Goal: Task Accomplishment & Management: Use online tool/utility

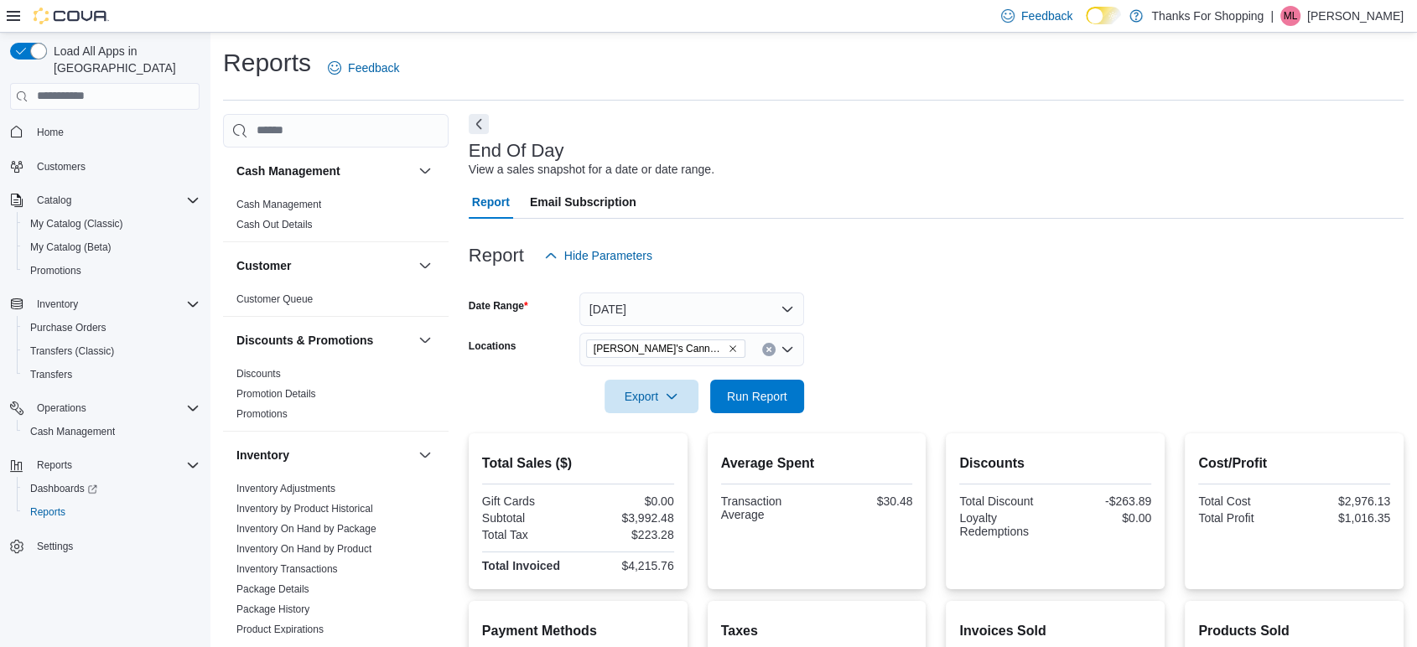
scroll to position [370, 0]
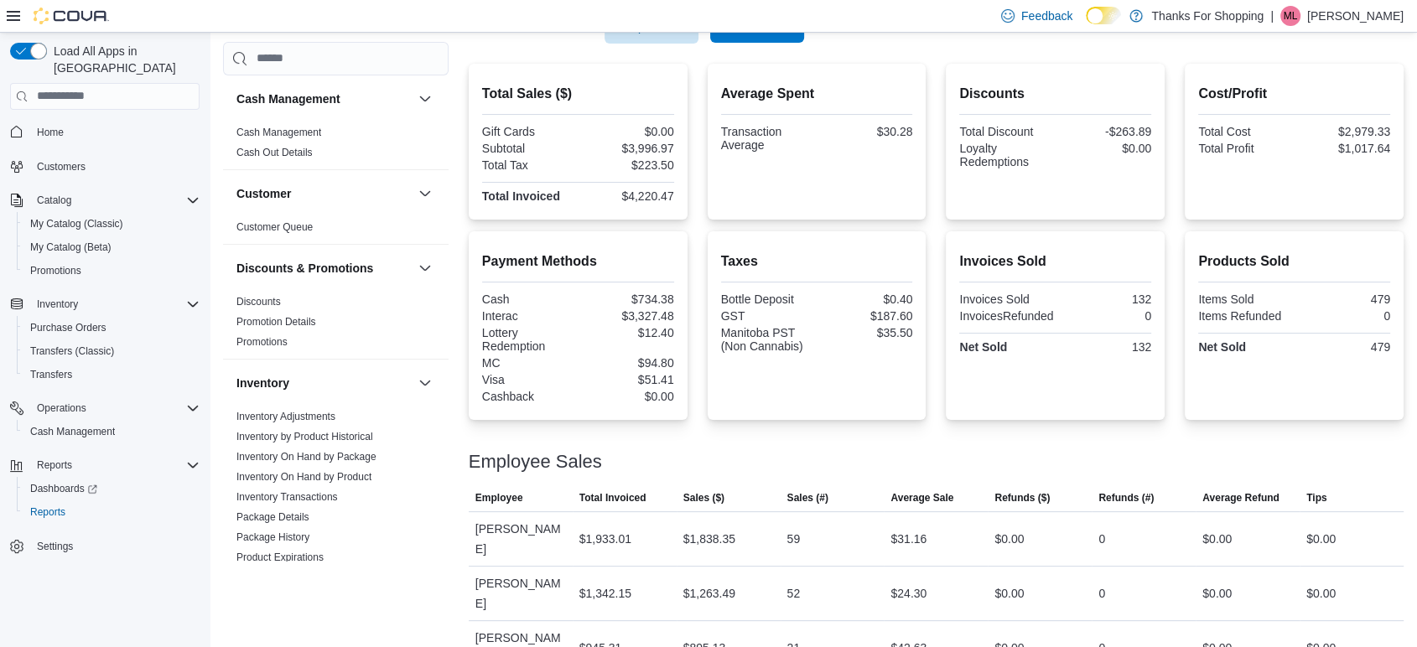
click at [787, 39] on span "Run Report" at bounding box center [757, 26] width 74 height 34
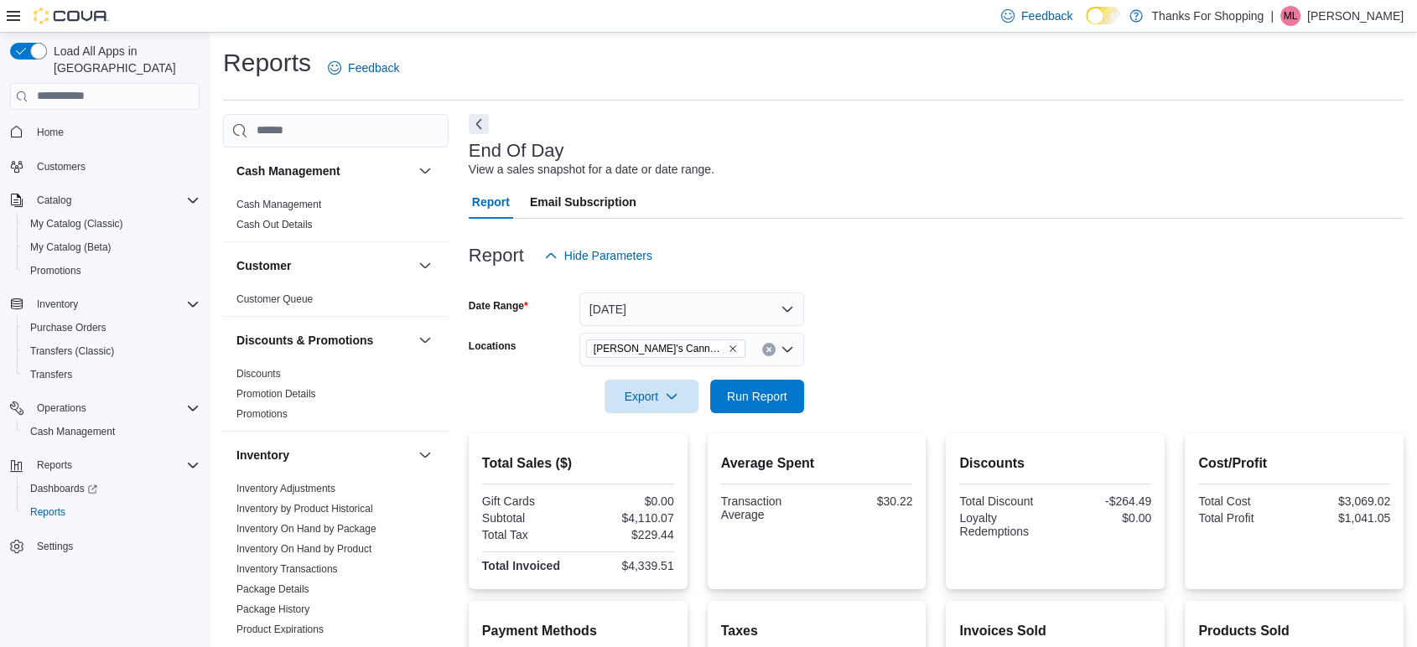
click at [481, 134] on div at bounding box center [936, 137] width 935 height 7
click at [471, 121] on button "Next" at bounding box center [479, 123] width 20 height 20
